Goal: Task Accomplishment & Management: Manage account settings

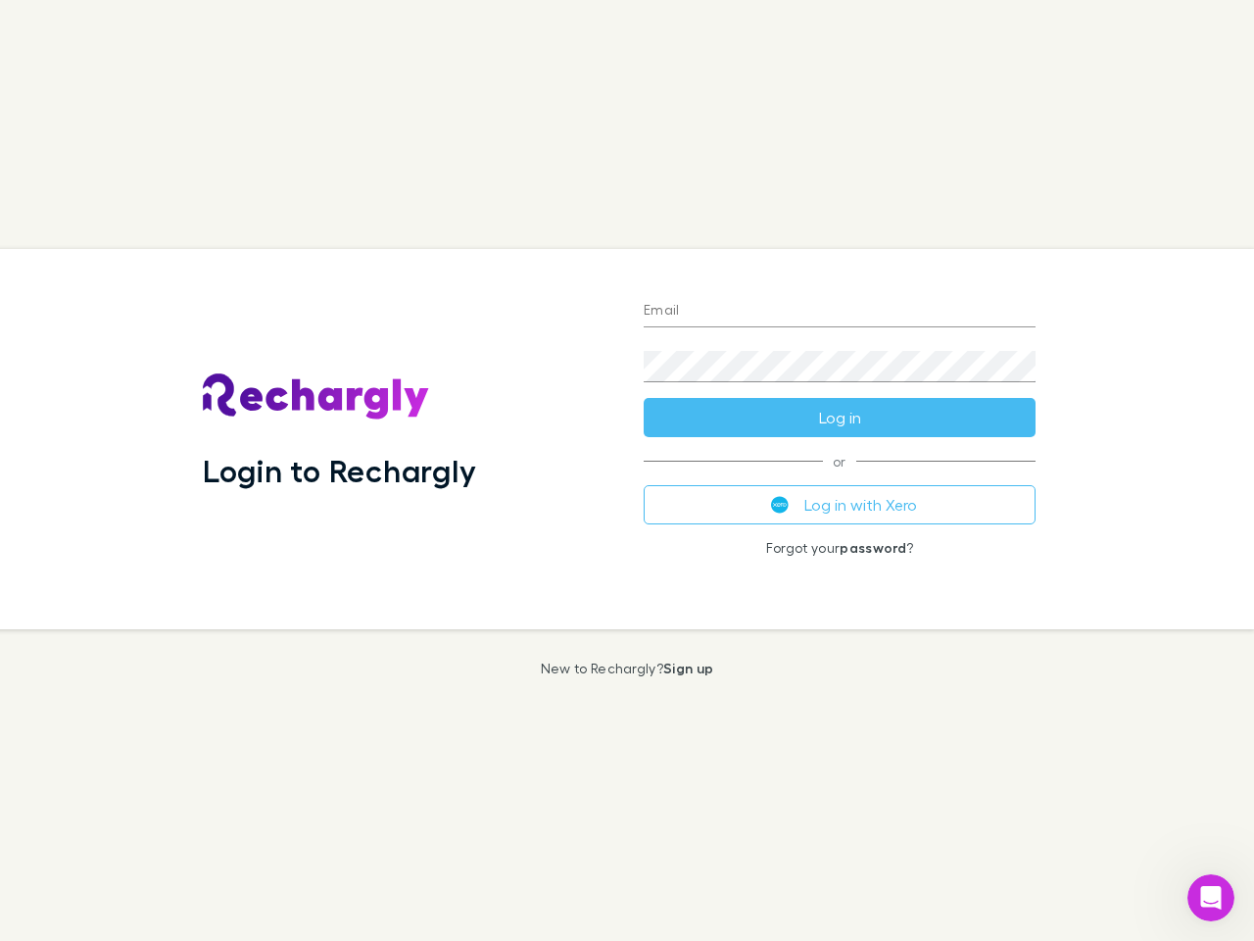
click at [627, 470] on div "Login to Rechargly" at bounding box center [407, 439] width 441 height 380
click at [840, 312] on input "Email" at bounding box center [840, 311] width 392 height 31
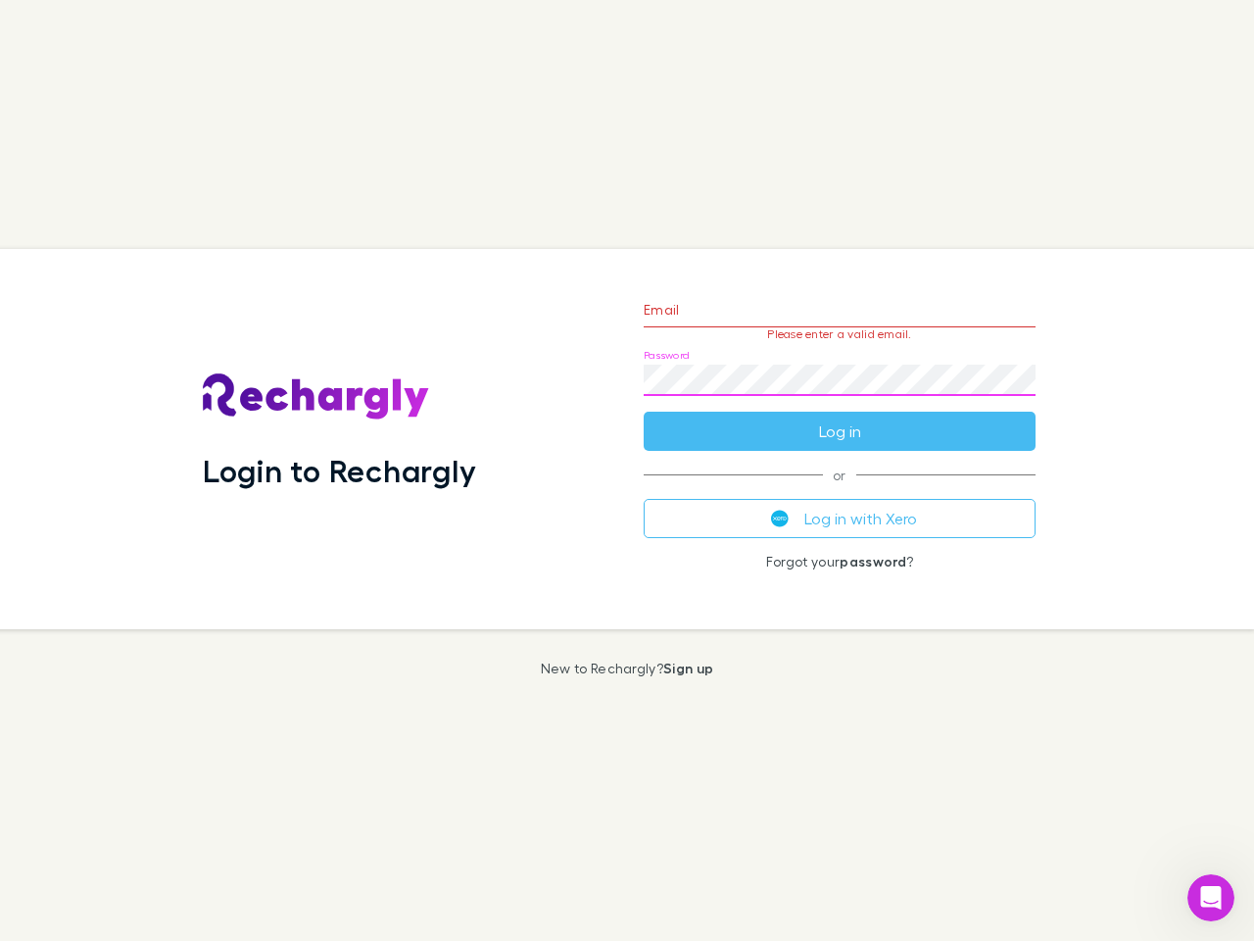
click at [840, 417] on form "Email Please enter a valid email. Password Log in" at bounding box center [840, 365] width 392 height 170
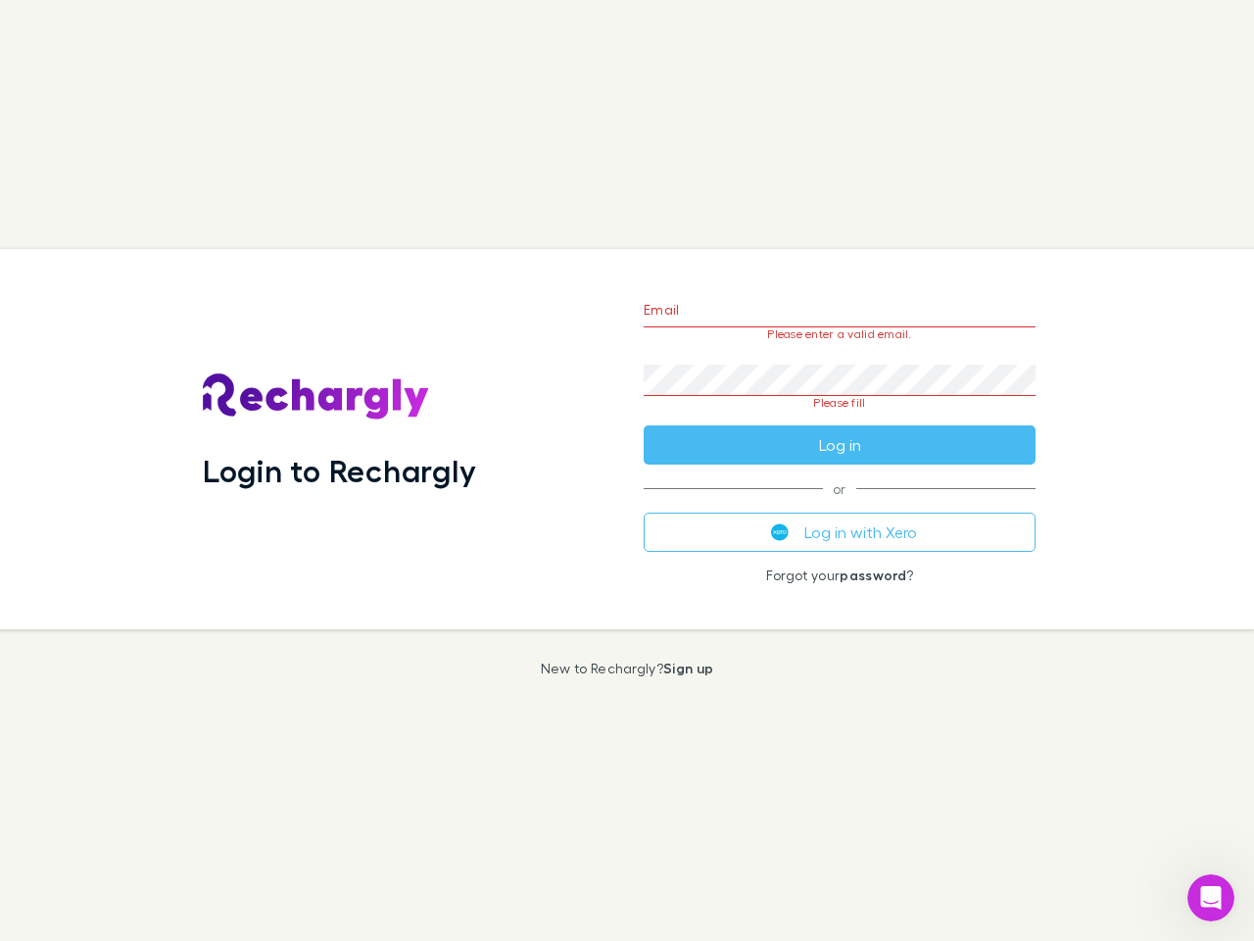
click at [840, 505] on div "Email Please enter a valid email. Password Please fill Log in or Log in with Xe…" at bounding box center [839, 439] width 423 height 380
click at [1211, 898] on icon "Open Intercom Messenger" at bounding box center [1211, 898] width 32 height 32
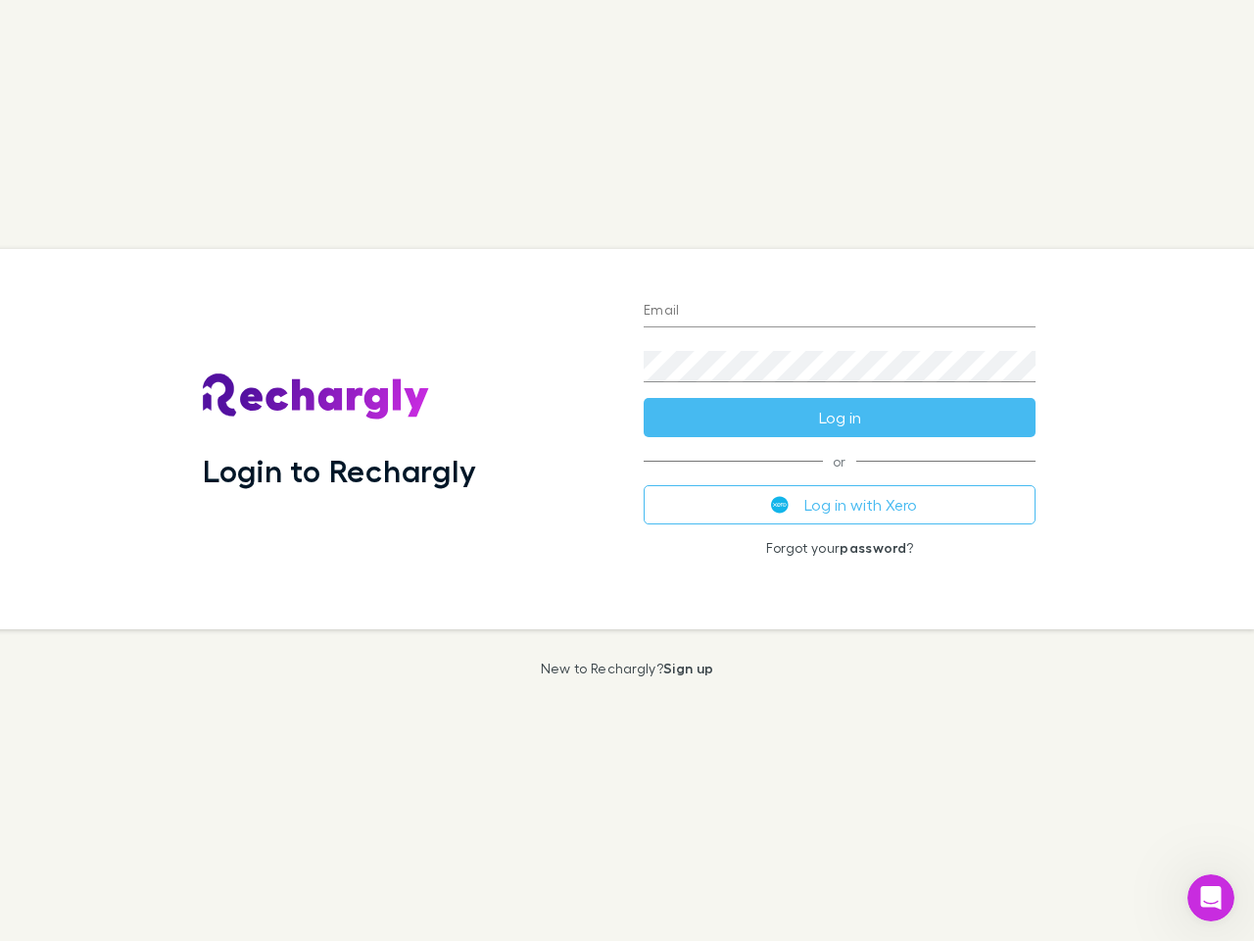
click at [627, 470] on div "Login to Rechargly" at bounding box center [407, 439] width 441 height 380
click at [840, 312] on input "Email" at bounding box center [840, 311] width 392 height 31
